Goal: Find specific page/section: Find specific page/section

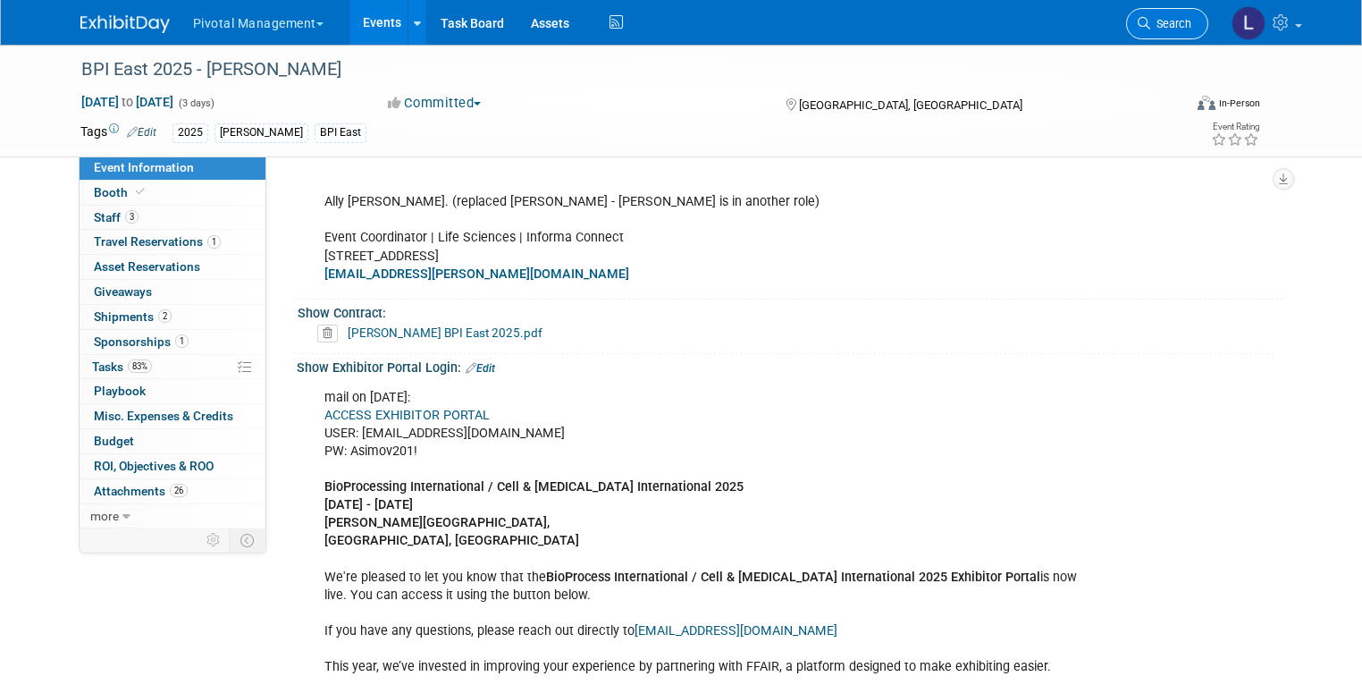
click at [1171, 38] on link "Search" at bounding box center [1167, 23] width 82 height 31
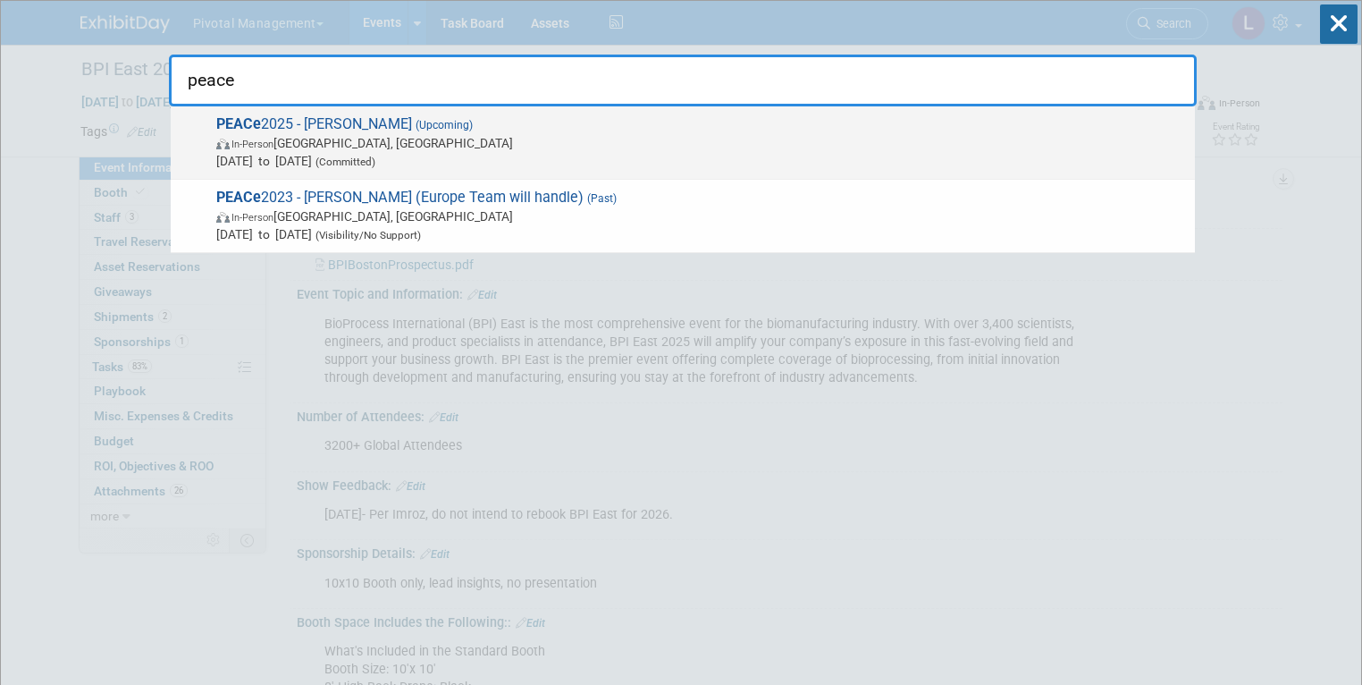
type input "peace"
click at [453, 157] on span "Sep 15, 2025 to Sep 18, 2025 (Committed)" at bounding box center [701, 161] width 970 height 18
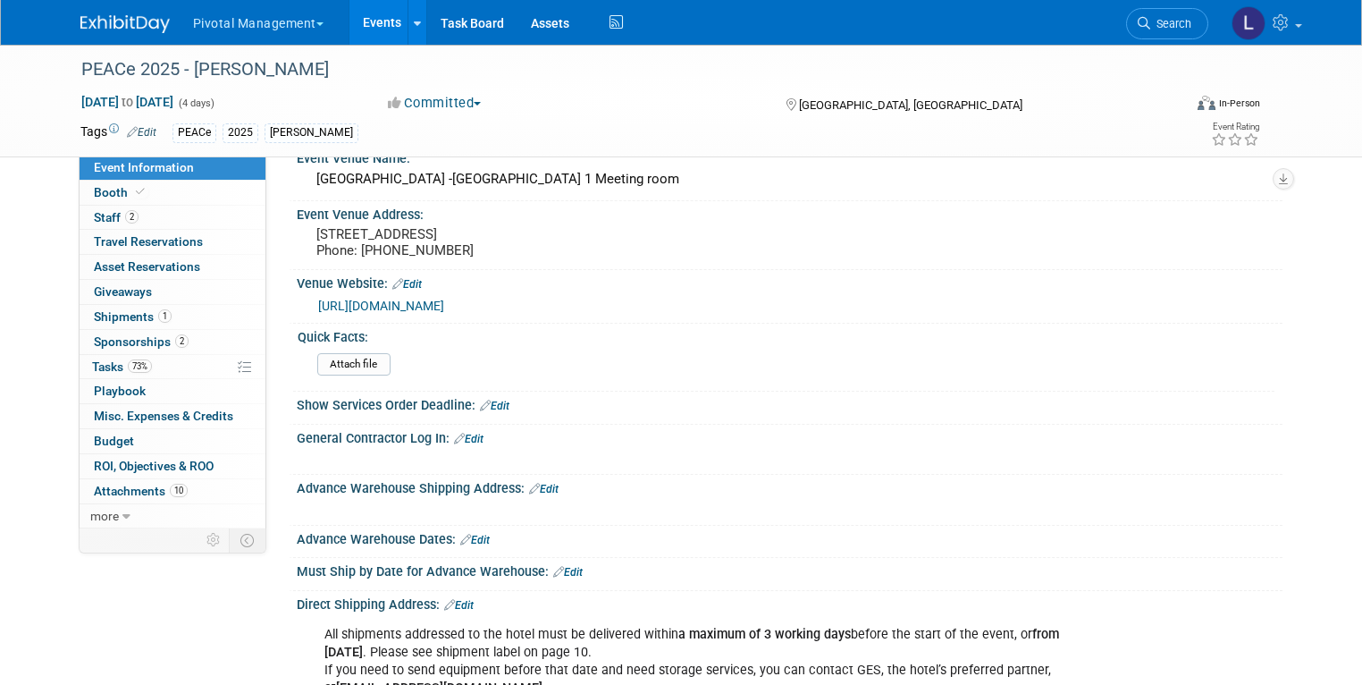
scroll to position [2714, 0]
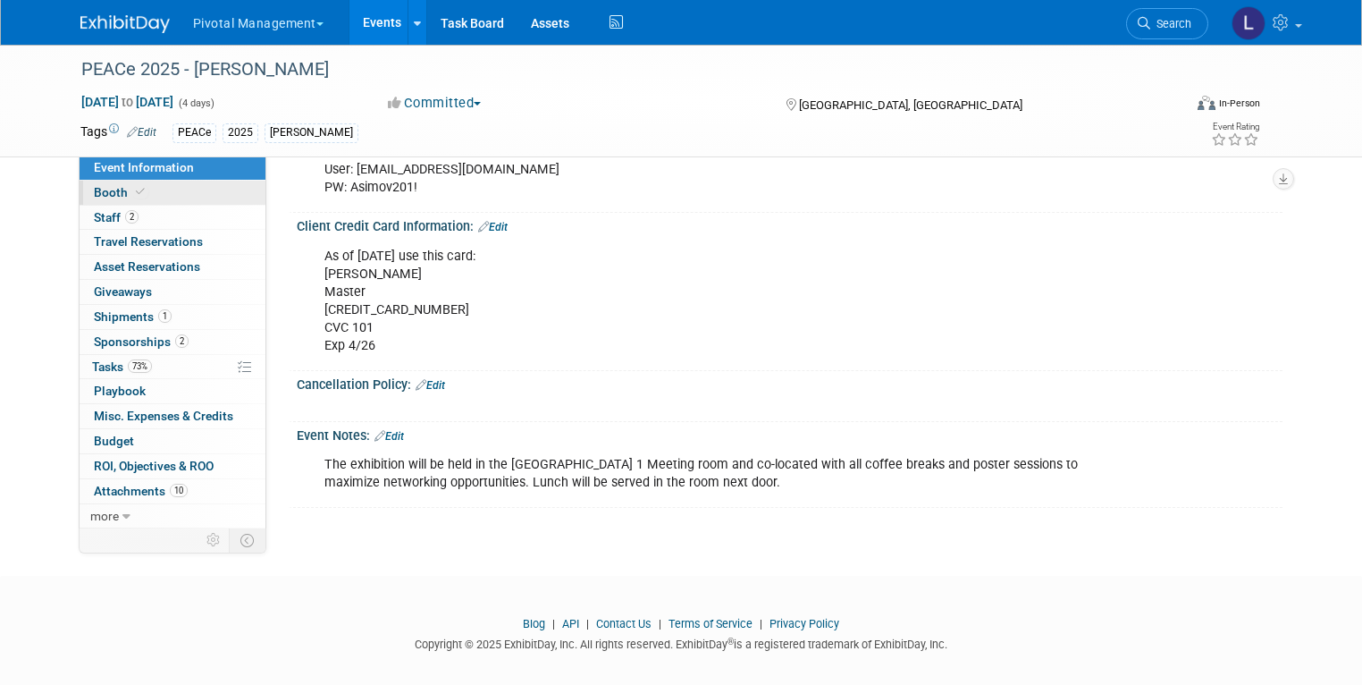
drag, startPoint x: 80, startPoint y: 195, endPoint x: 201, endPoint y: 191, distance: 121.6
click at [94, 195] on span "Booth" at bounding box center [121, 192] width 55 height 14
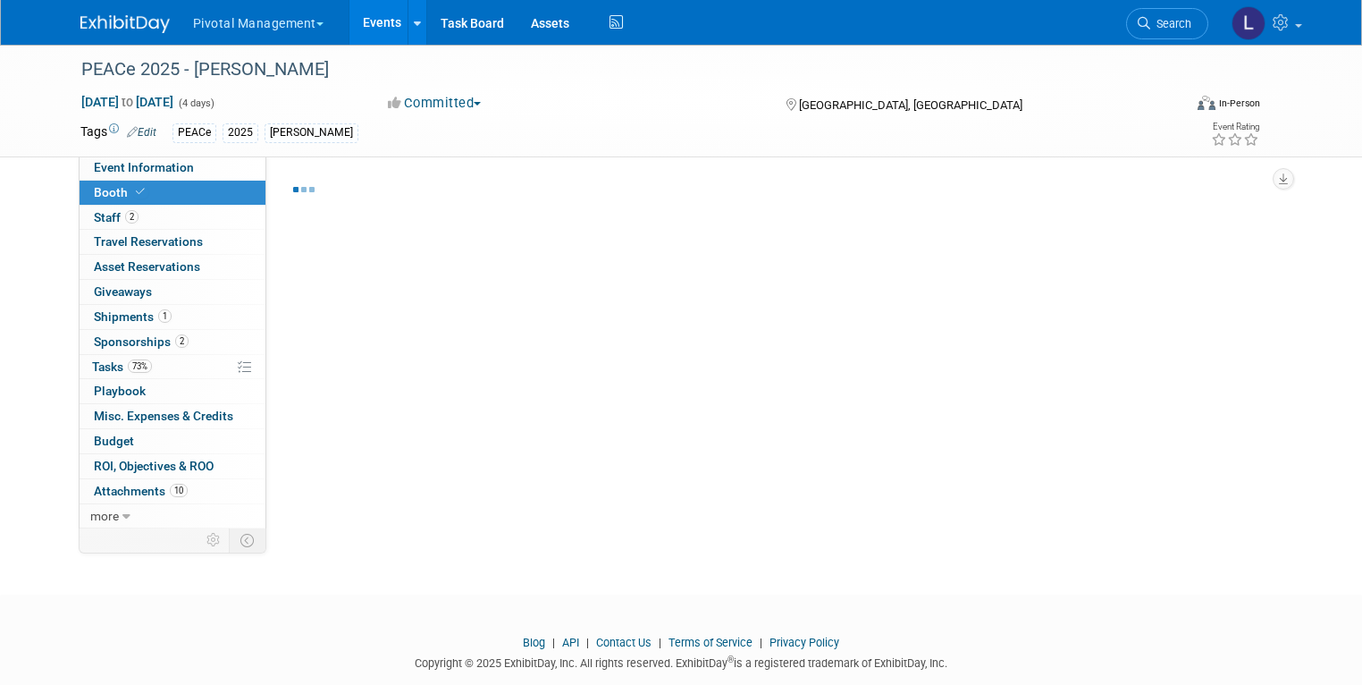
select select "Yes"
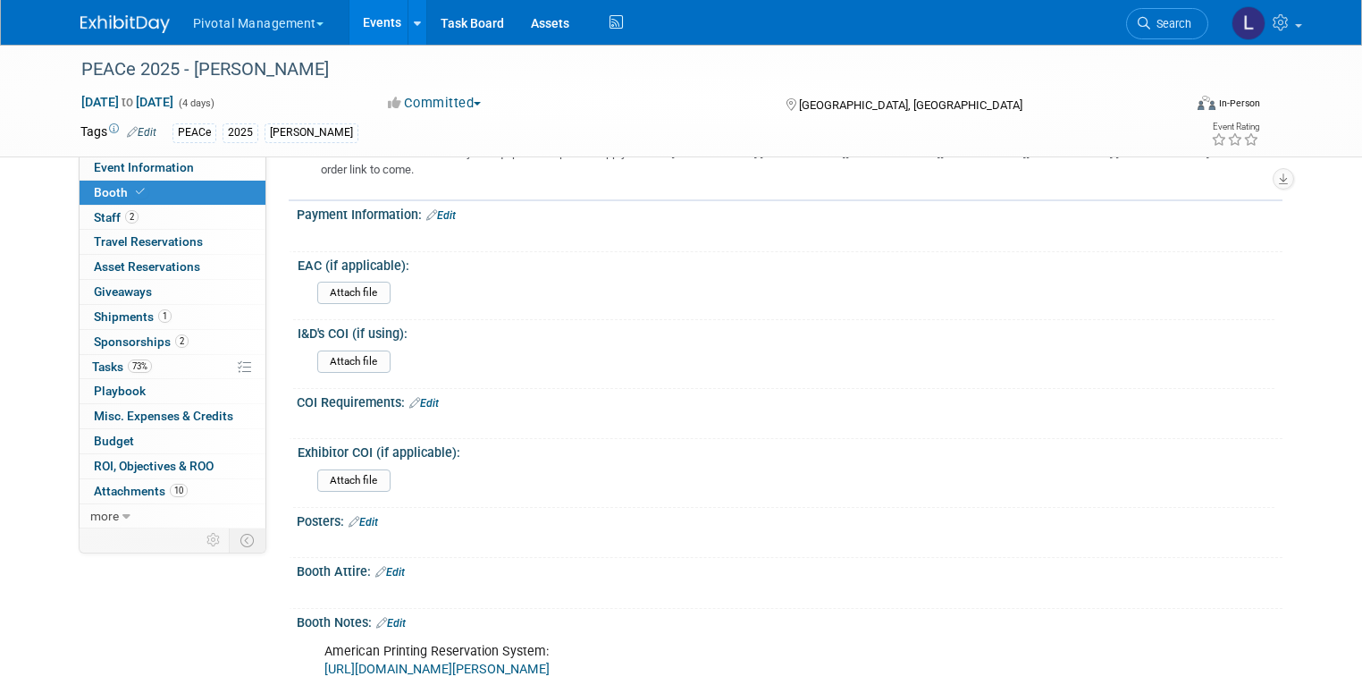
scroll to position [2141, 0]
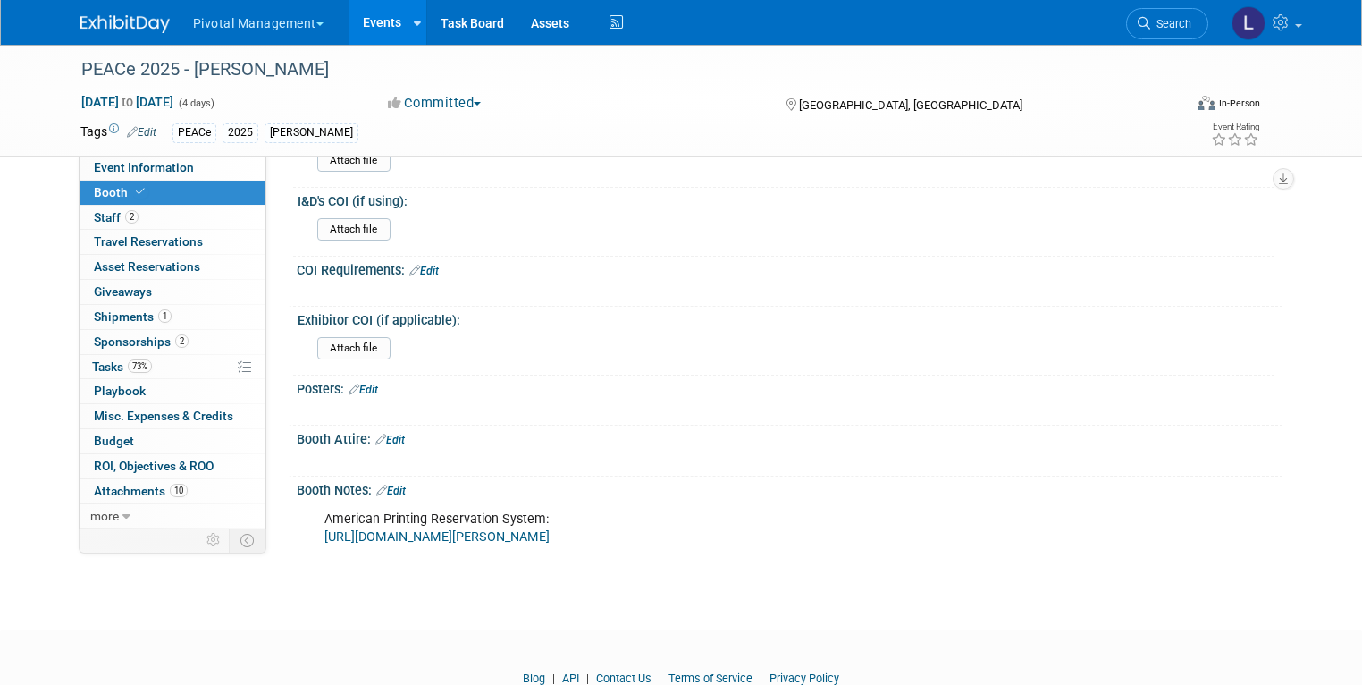
click at [494, 529] on link "[URL][DOMAIN_NAME][PERSON_NAME]" at bounding box center [436, 536] width 225 height 15
